Goal: Information Seeking & Learning: Find specific fact

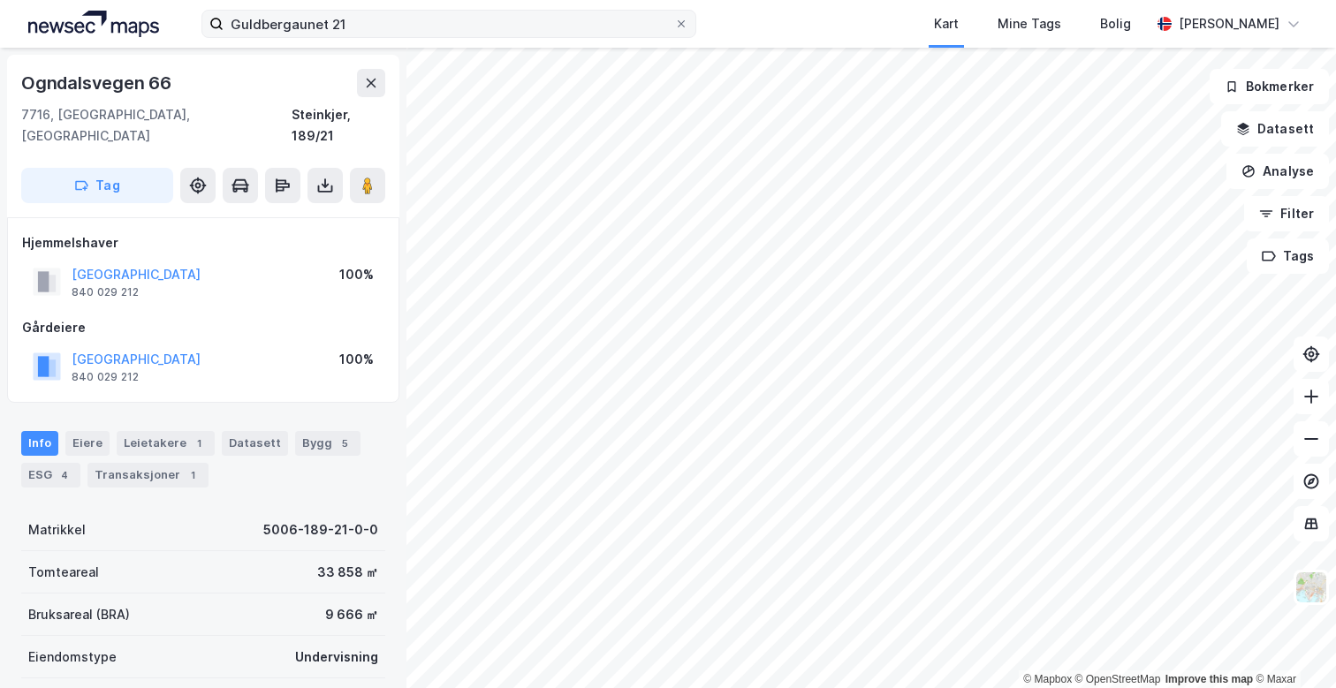
click at [691, 31] on label "Guldbergaunet 21" at bounding box center [448, 24] width 495 height 28
click at [674, 31] on input "Guldbergaunet 21" at bounding box center [449, 24] width 451 height 27
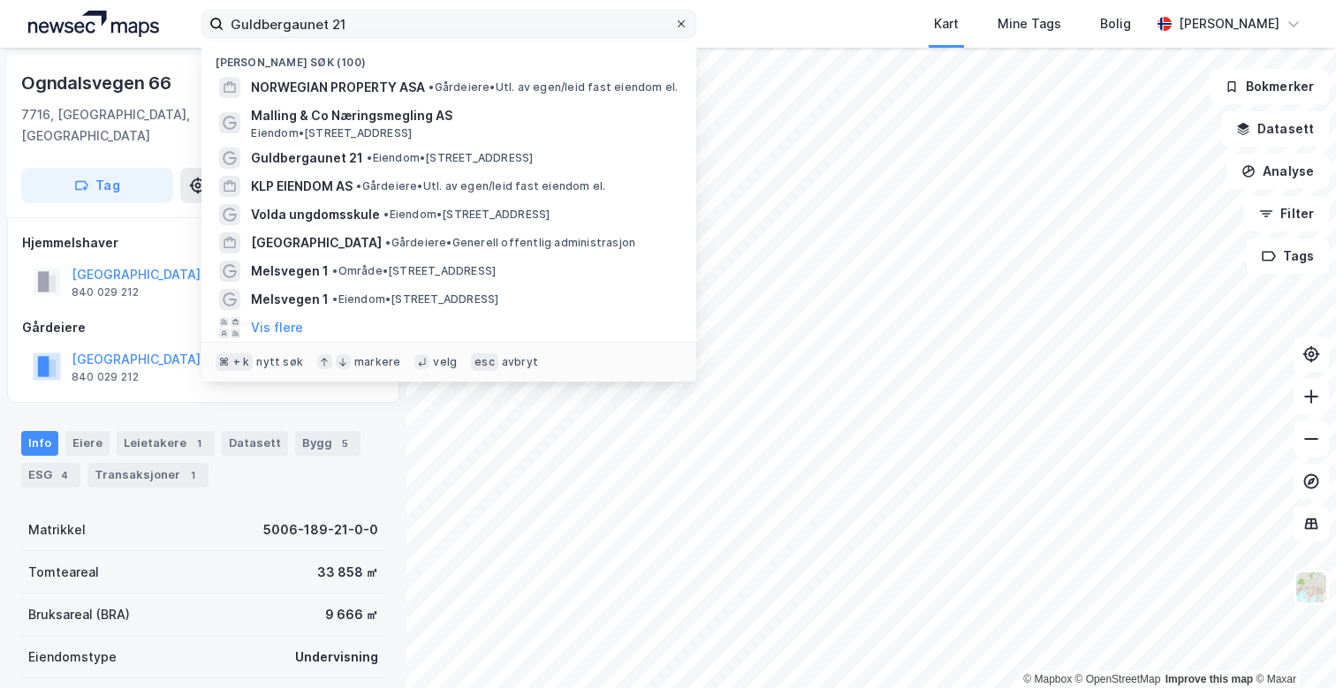
click at [681, 23] on icon at bounding box center [681, 24] width 11 height 11
click at [674, 23] on input "Guldbergaunet 21" at bounding box center [449, 24] width 451 height 27
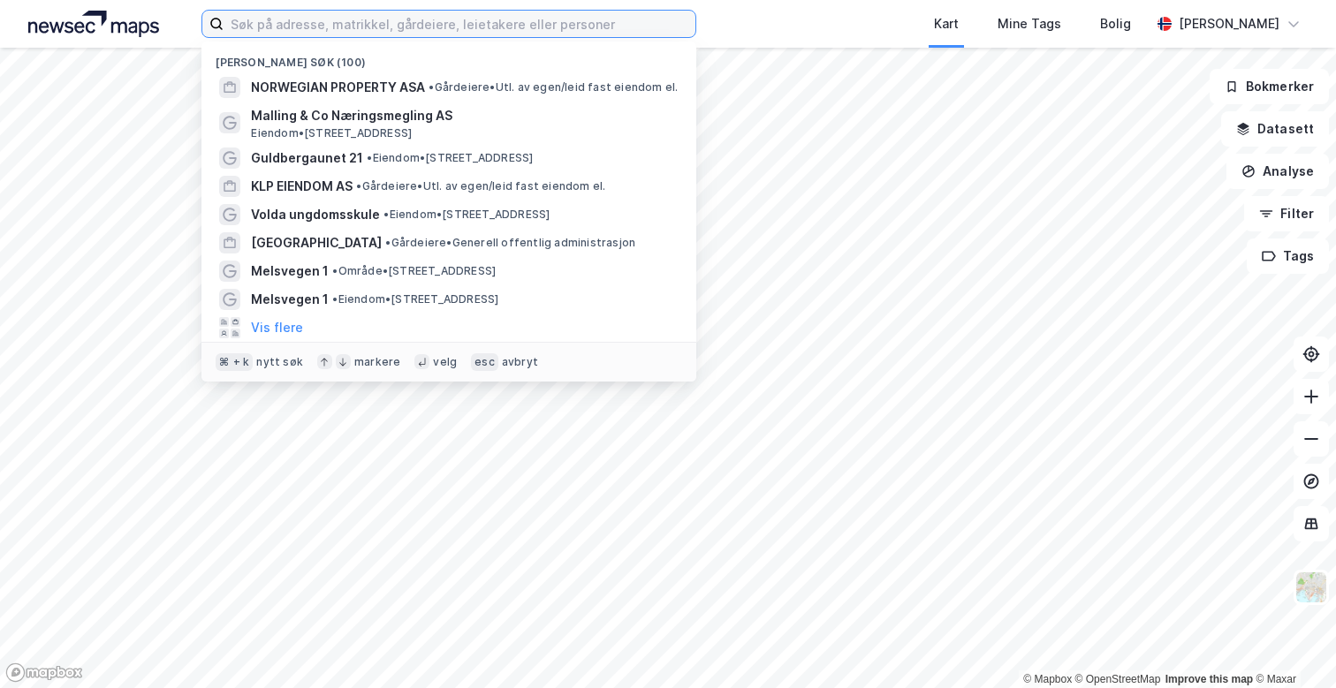
click at [614, 19] on input at bounding box center [460, 24] width 472 height 27
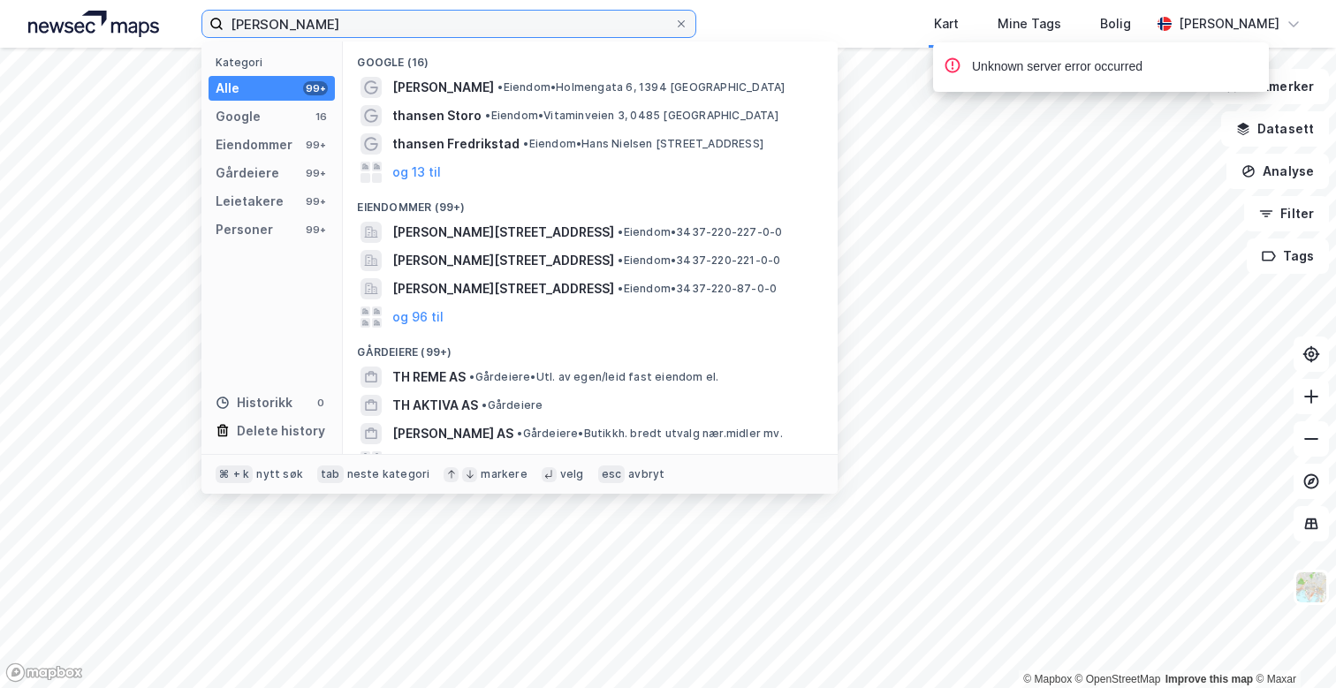
click at [242, 24] on input "[PERSON_NAME]" at bounding box center [449, 24] width 451 height 27
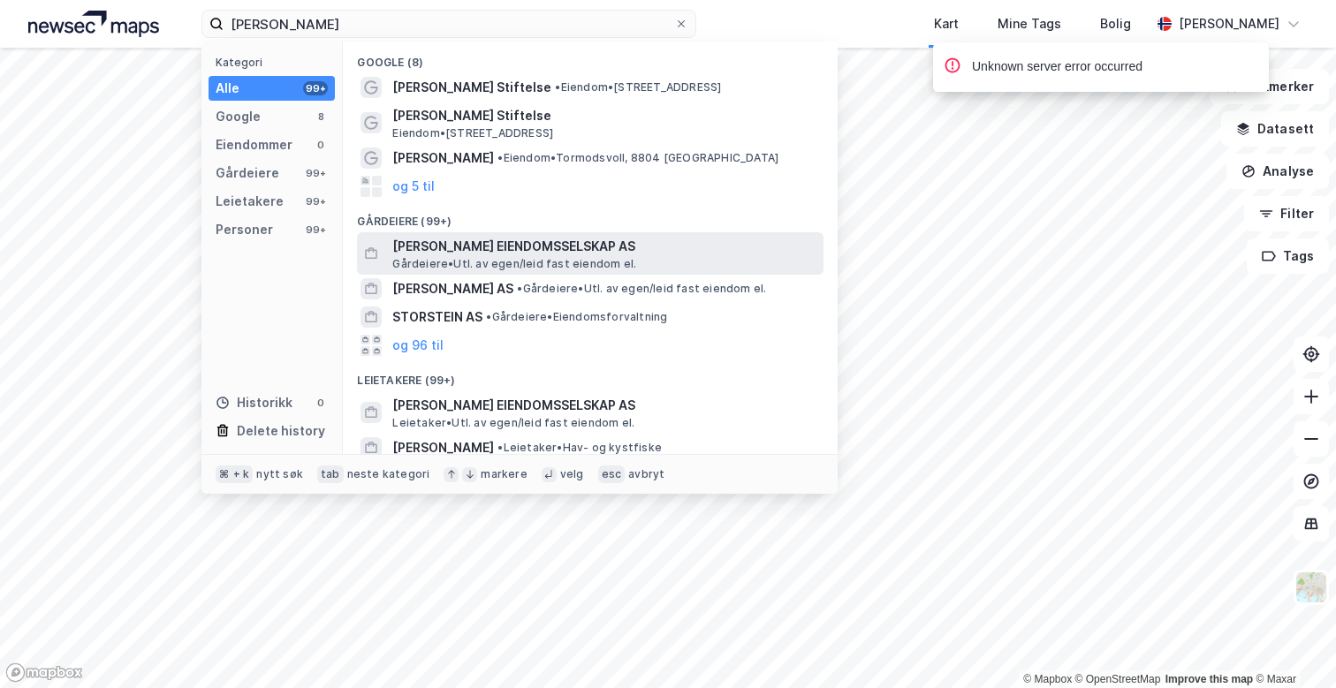
click at [581, 252] on span "[PERSON_NAME] EIENDOMSSELSKAP AS" at bounding box center [604, 246] width 424 height 21
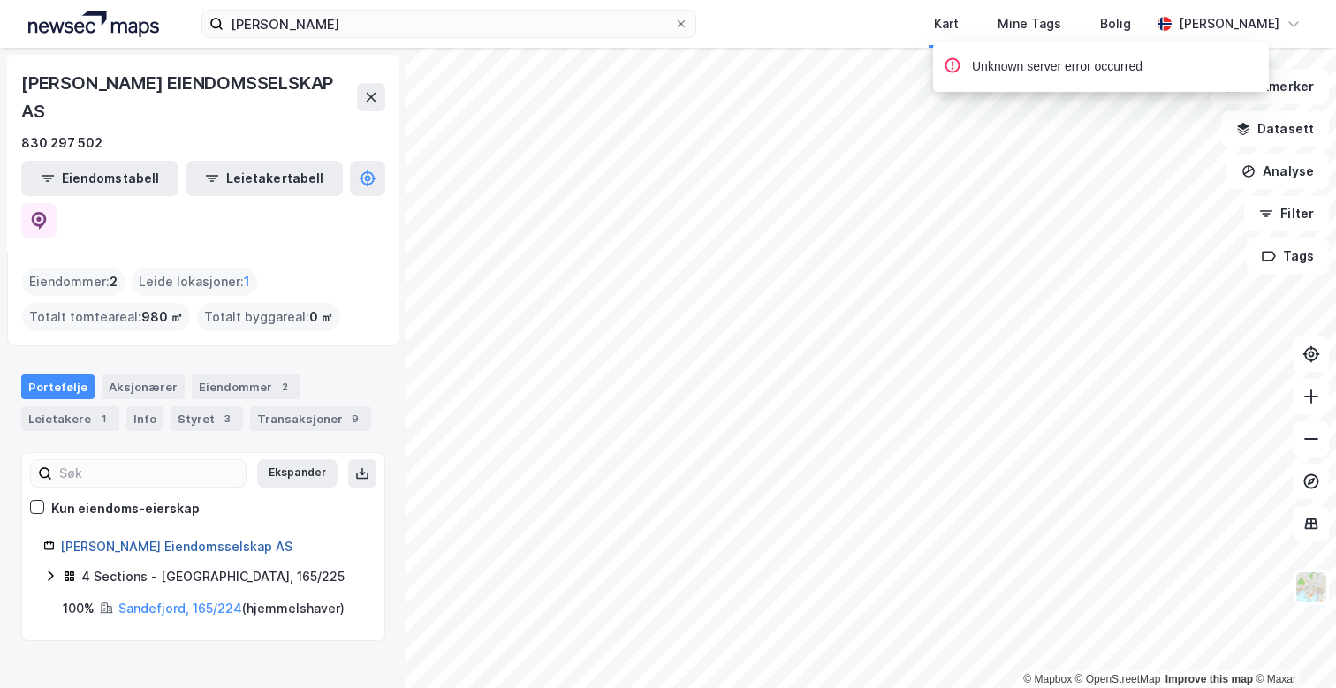
click at [262, 539] on link "[PERSON_NAME] Eiendomsselskap AS" at bounding box center [176, 546] width 232 height 15
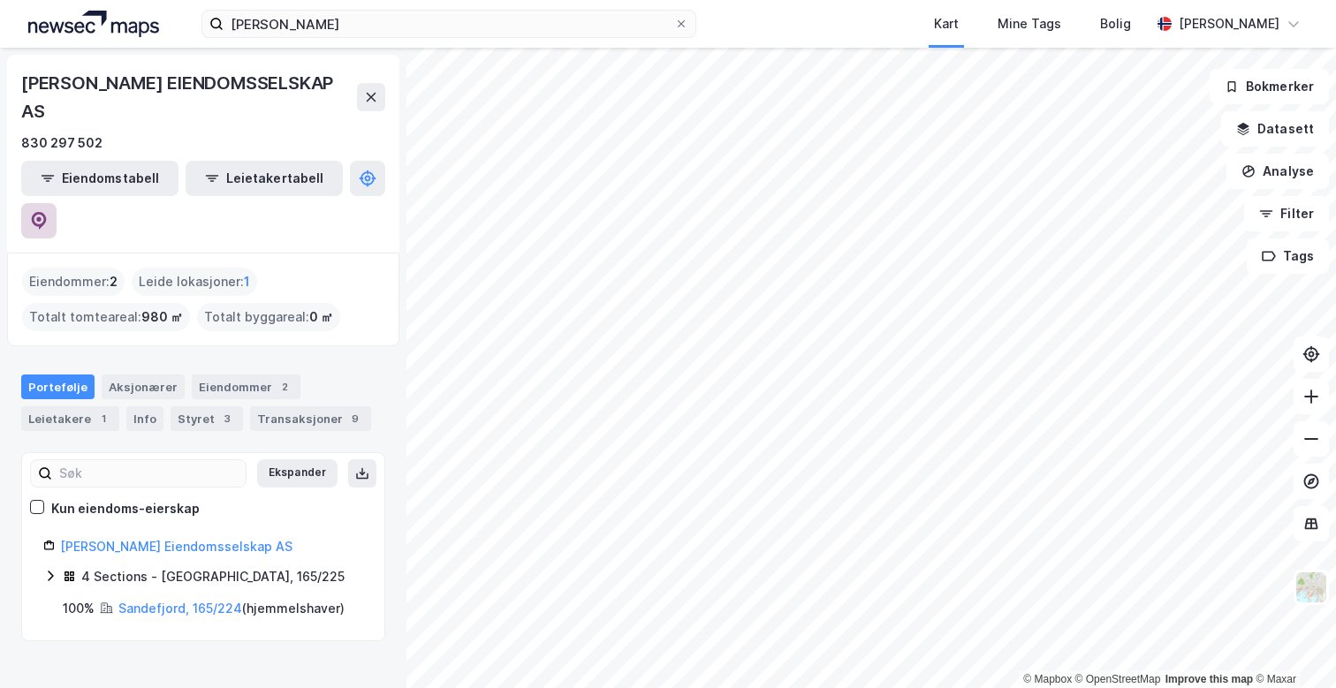
click at [57, 203] on button at bounding box center [38, 220] width 35 height 35
click at [426, 6] on div "[PERSON_NAME] Kart Mine Tags Bolig [PERSON_NAME]" at bounding box center [668, 24] width 1336 height 48
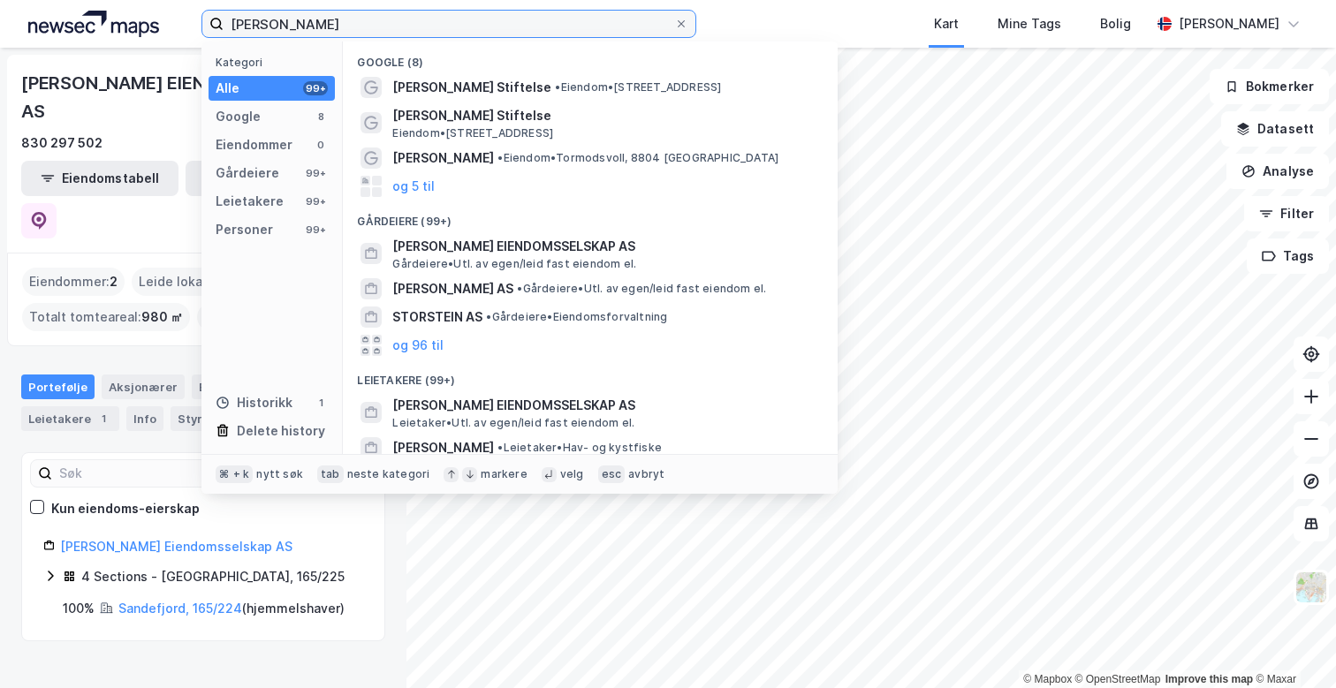
drag, startPoint x: 403, startPoint y: 16, endPoint x: 0, endPoint y: 33, distance: 403.3
click at [0, 33] on div "[PERSON_NAME] Kategori Alle 99+ Google 8 Eiendommer 0 Gårdeiere 99+ Leietakere …" at bounding box center [668, 24] width 1336 height 48
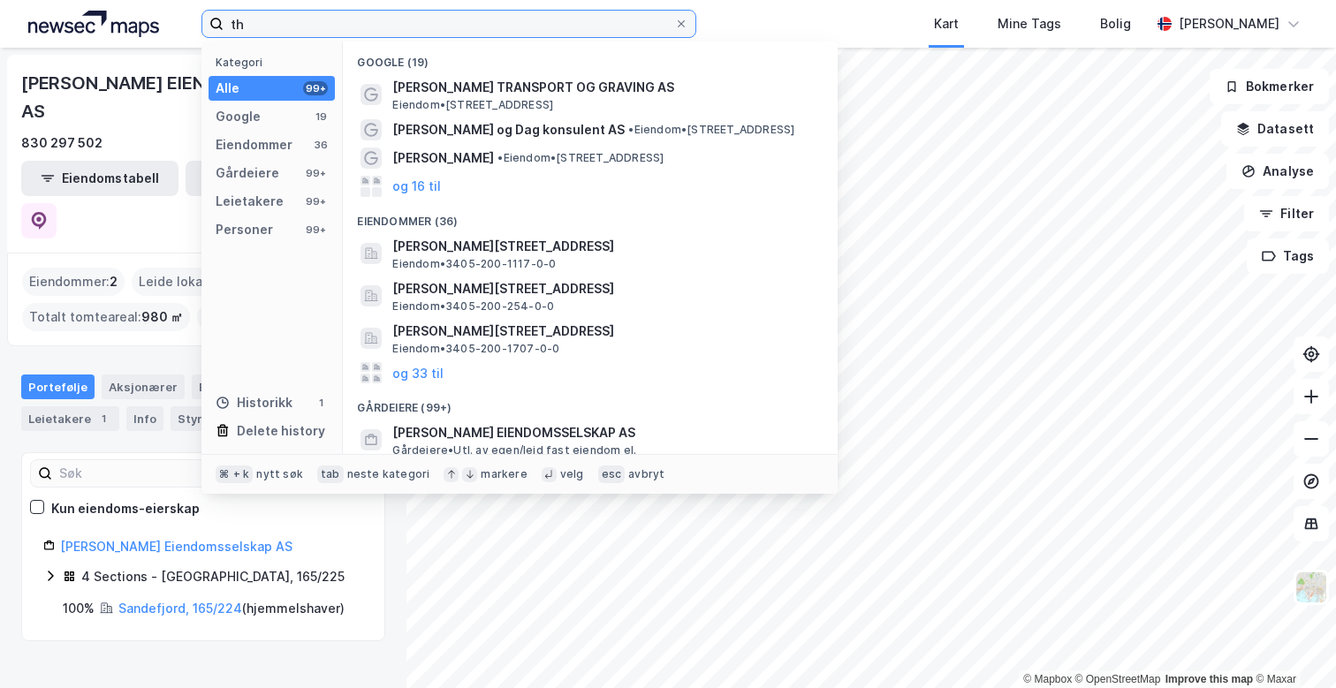
type input "t"
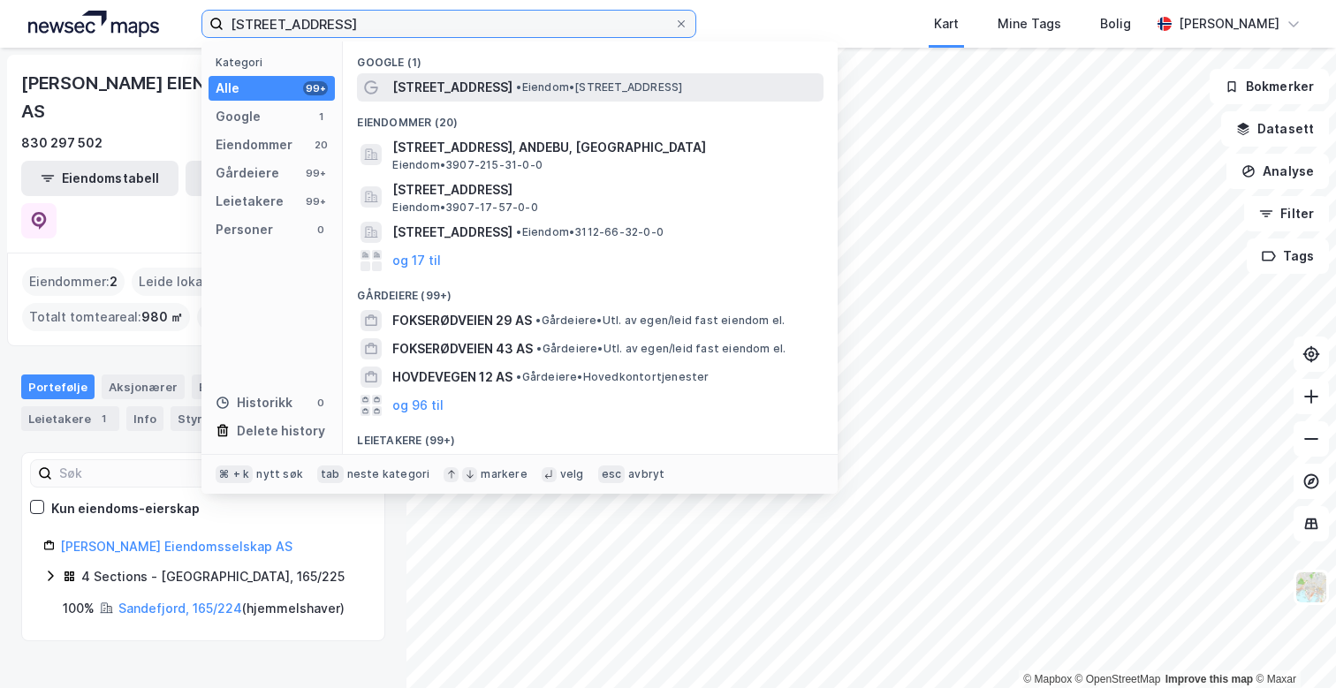
type input "[STREET_ADDRESS]"
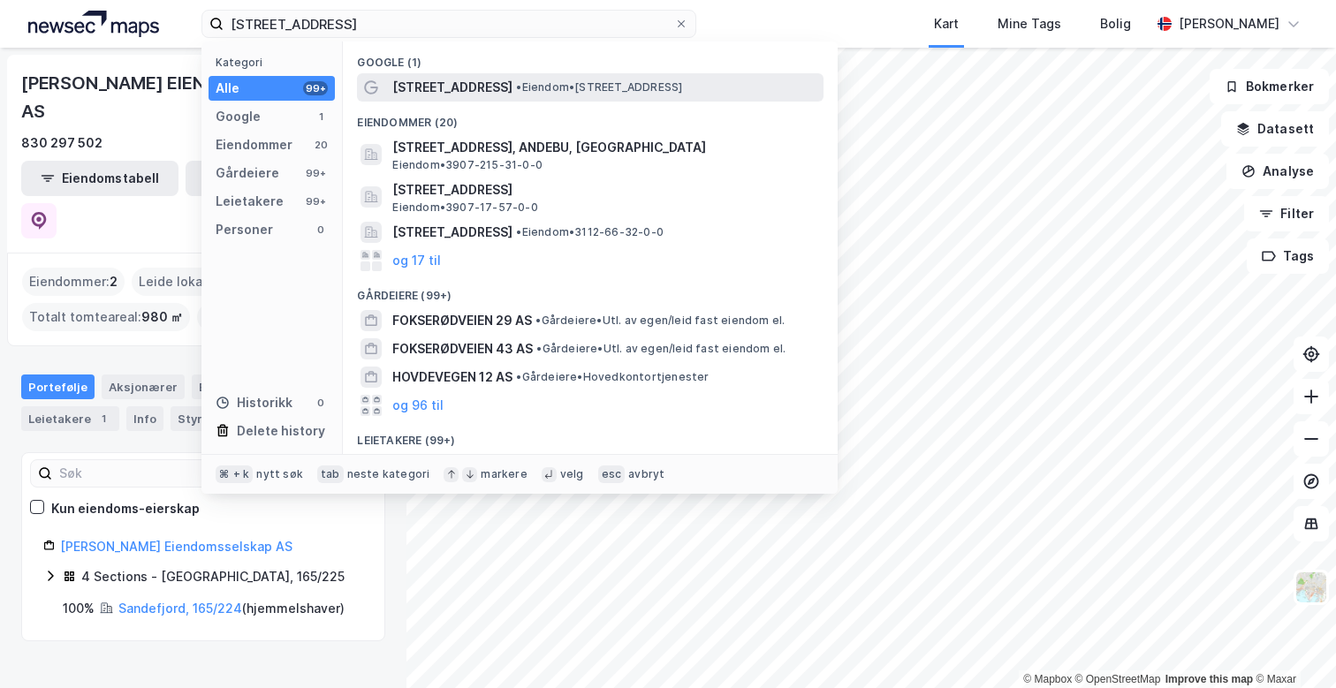
click at [488, 82] on span "[STREET_ADDRESS]" at bounding box center [452, 87] width 120 height 21
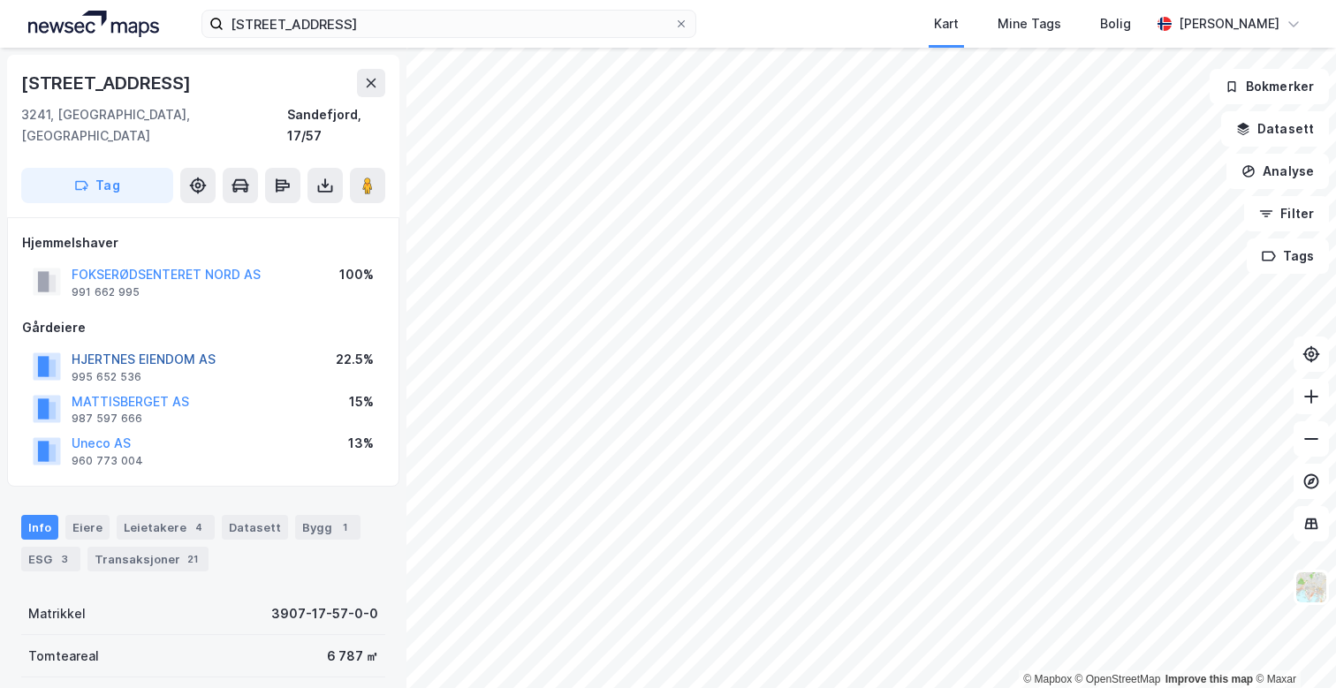
click at [0, 0] on button "HJERTNES EIENDOM AS" at bounding box center [0, 0] width 0 height 0
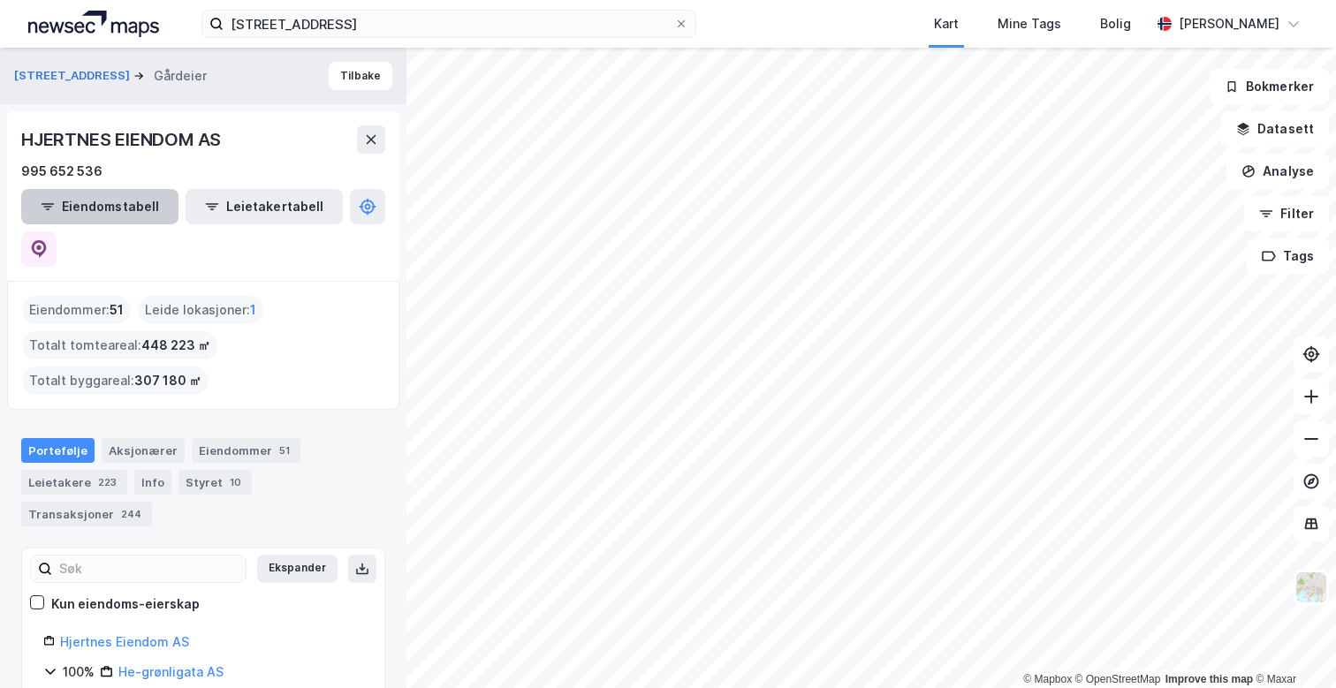
click at [111, 216] on button "Eiendomstabell" at bounding box center [99, 206] width 157 height 35
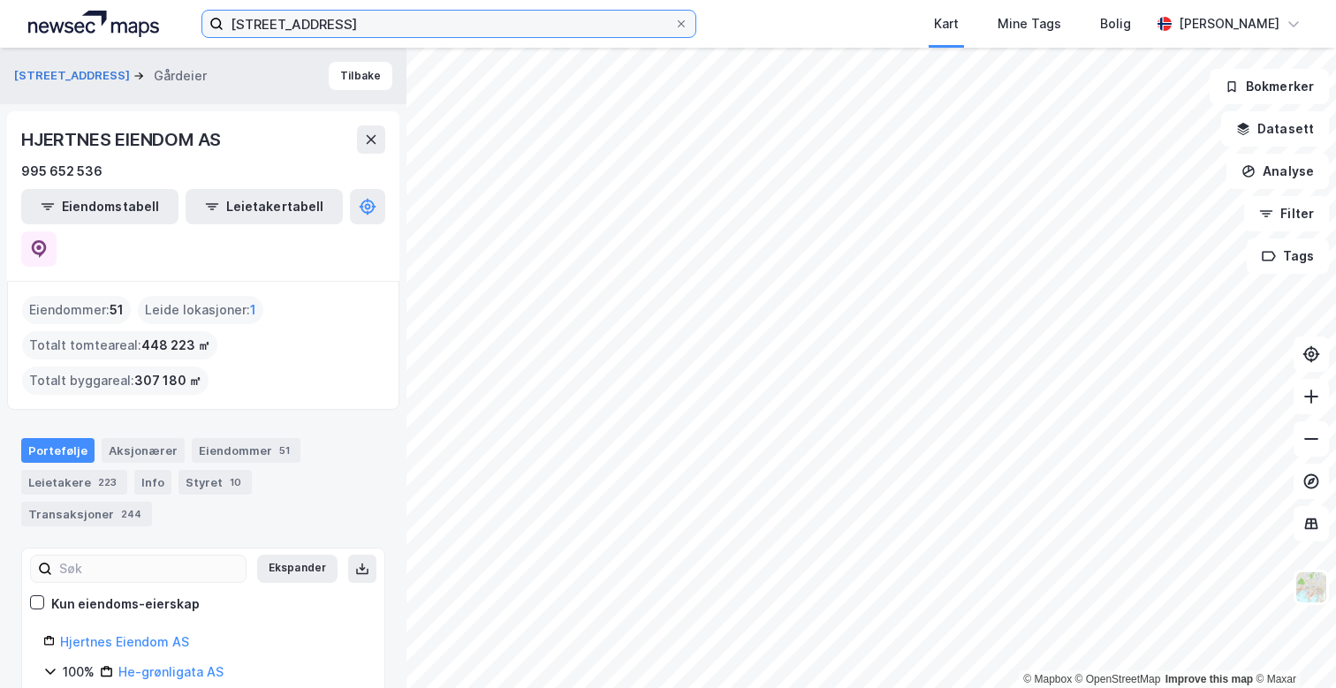
click at [383, 17] on input "[STREET_ADDRESS]" at bounding box center [449, 24] width 451 height 27
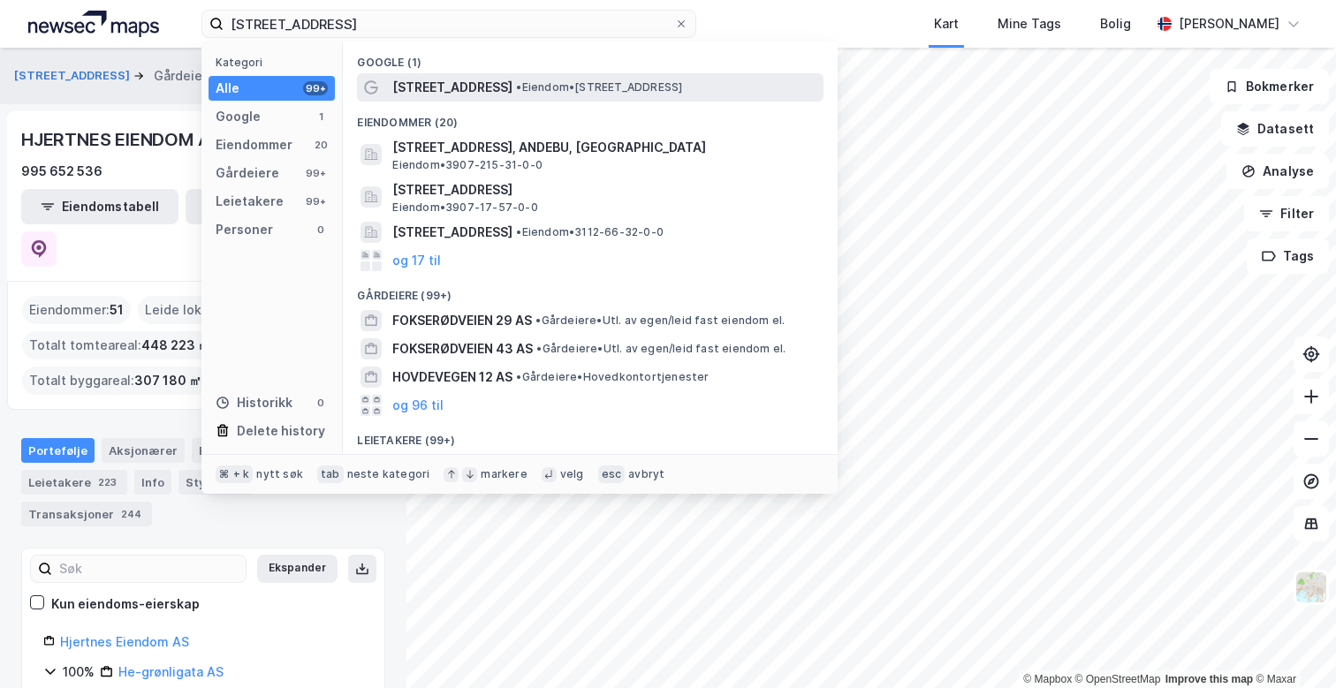
click at [408, 98] on div "[STREET_ADDRESS] • Eiendom • [STREET_ADDRESS]" at bounding box center [590, 87] width 467 height 28
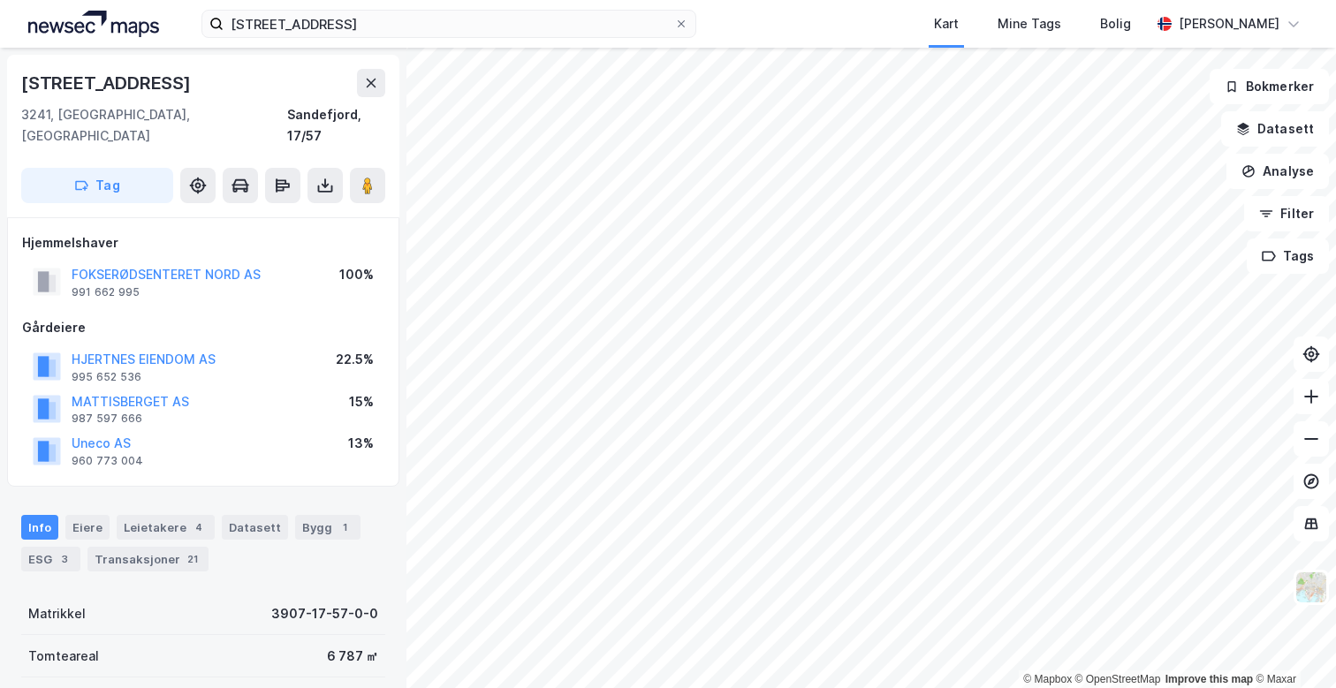
click at [881, 4] on div "foksrødveien 12 Kart Mine Tags Bolig [PERSON_NAME] © Mapbox © OpenStreetMap Imp…" at bounding box center [668, 344] width 1336 height 688
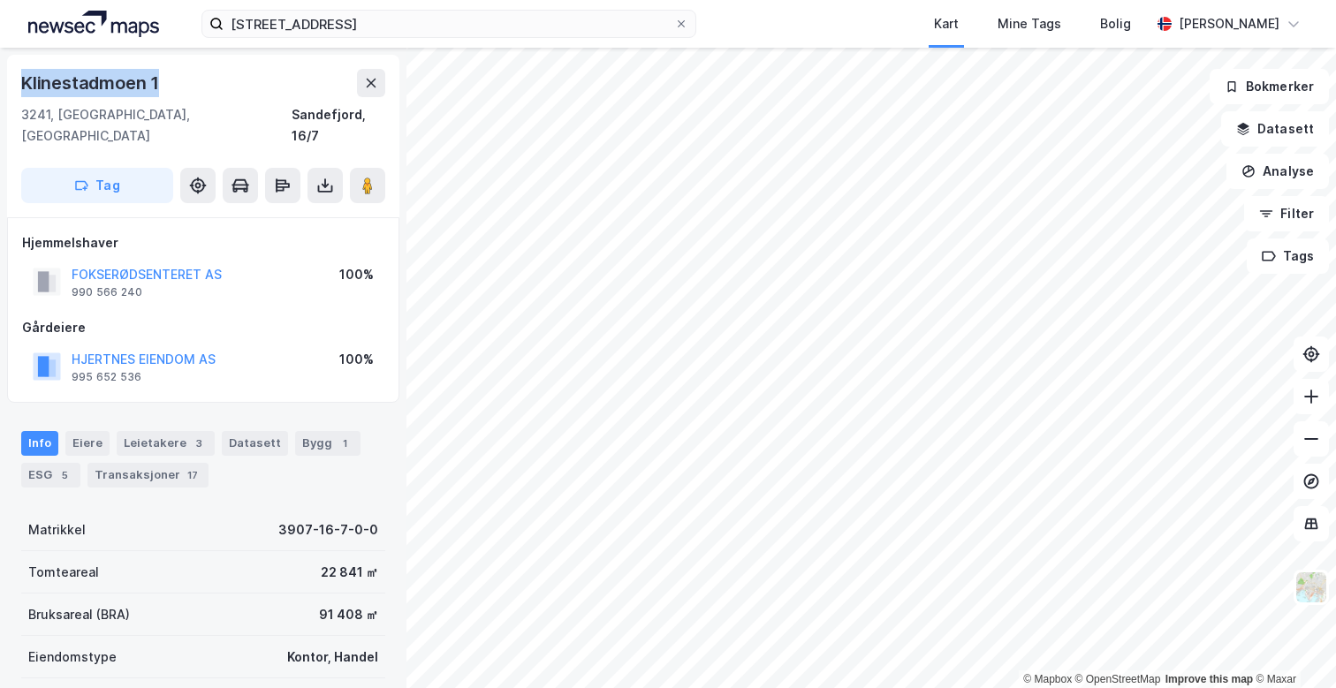
drag, startPoint x: 163, startPoint y: 87, endPoint x: 1, endPoint y: 86, distance: 162.6
click at [1, 86] on div "[GEOGRAPHIC_DATA] 1 3241, [GEOGRAPHIC_DATA], [GEOGRAPHIC_DATA], 16/7 Tag Hjemme…" at bounding box center [203, 368] width 406 height 641
copy div "Klinestadmoen 1"
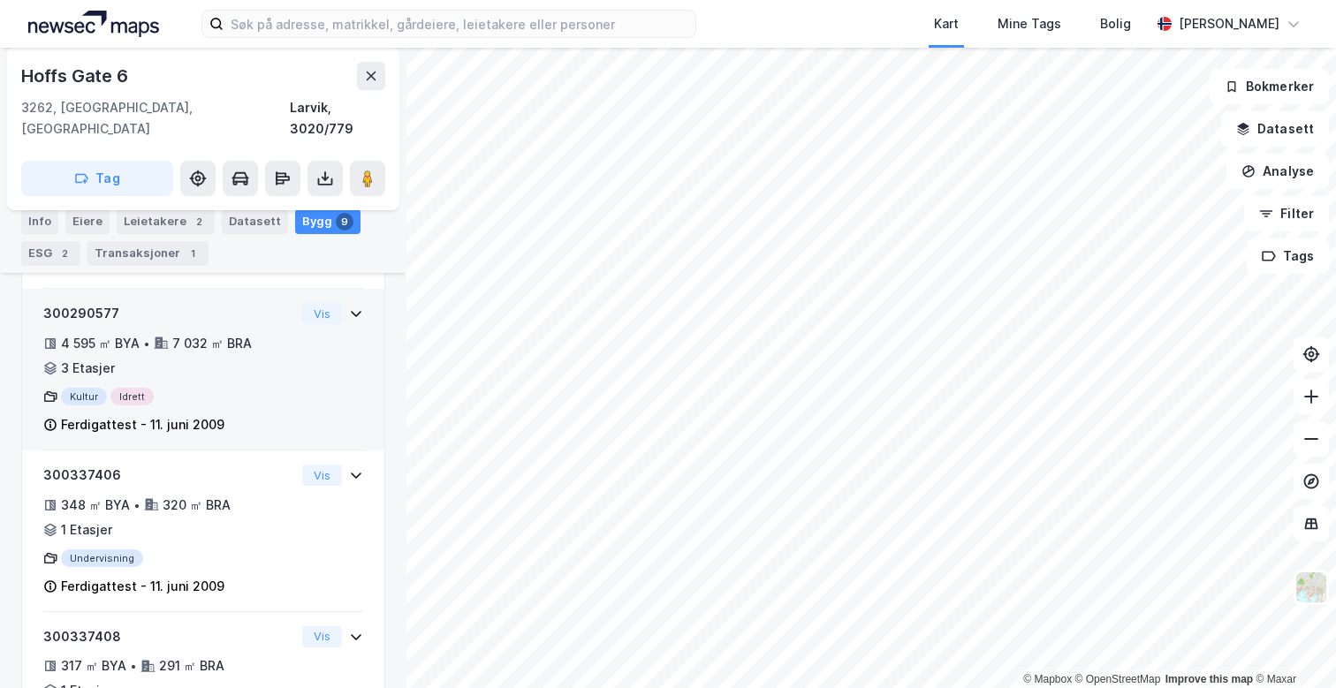
scroll to position [560, 0]
